Goal: Find specific page/section: Find specific page/section

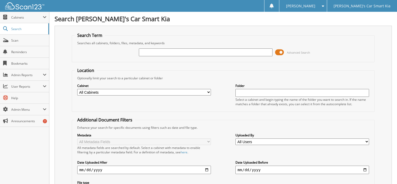
click at [24, 21] on span "Cabinets" at bounding box center [24, 17] width 49 height 11
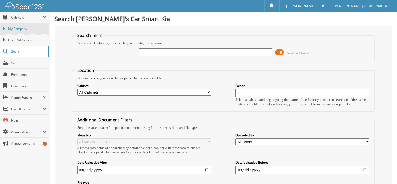
click at [23, 28] on span "My Company" at bounding box center [27, 28] width 38 height 5
click at [11, 17] on span "Cabinets" at bounding box center [27, 17] width 32 height 4
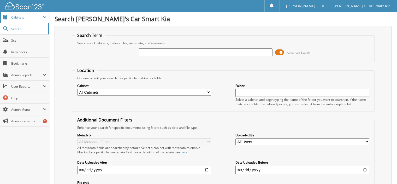
click at [11, 17] on span "Cabinets" at bounding box center [27, 17] width 32 height 4
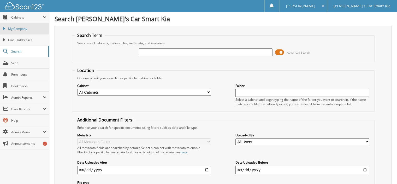
click at [16, 30] on span "My Company" at bounding box center [27, 28] width 38 height 5
